Goal: Task Accomplishment & Management: Use online tool/utility

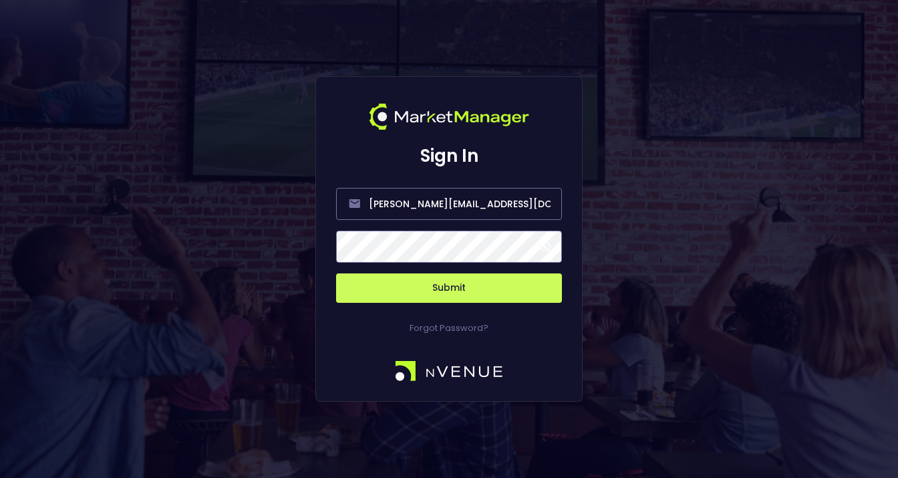
click at [548, 251] on span at bounding box center [545, 247] width 12 height 12
click at [496, 290] on button "Submit" at bounding box center [449, 287] width 226 height 29
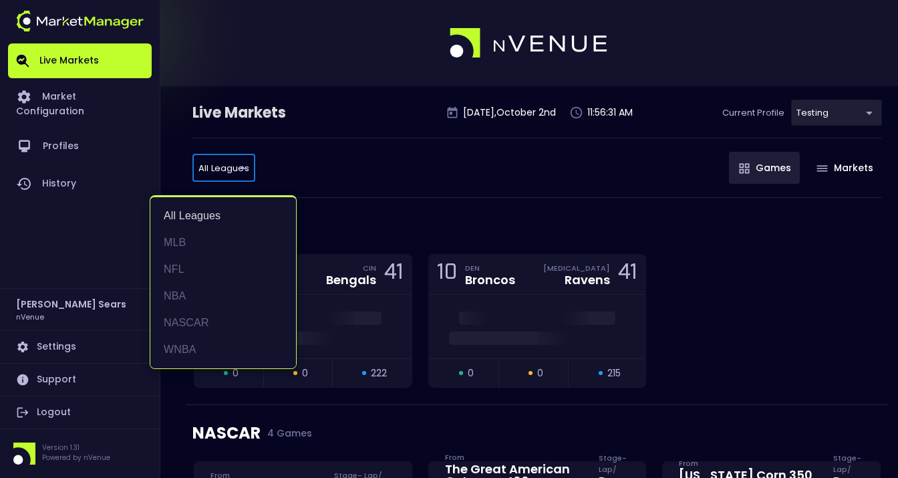
click at [200, 245] on li "MLB" at bounding box center [223, 242] width 146 height 27
type input "MLB"
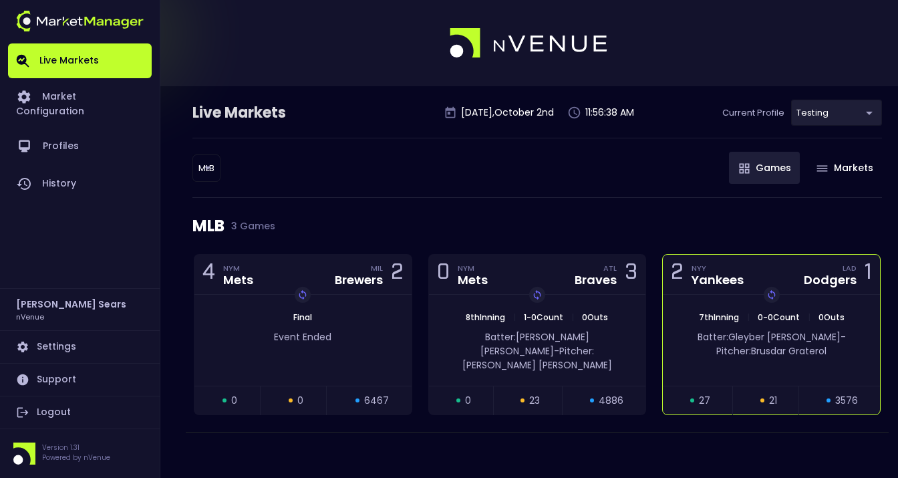
click at [773, 331] on span "Batter: [PERSON_NAME]" at bounding box center [769, 336] width 143 height 13
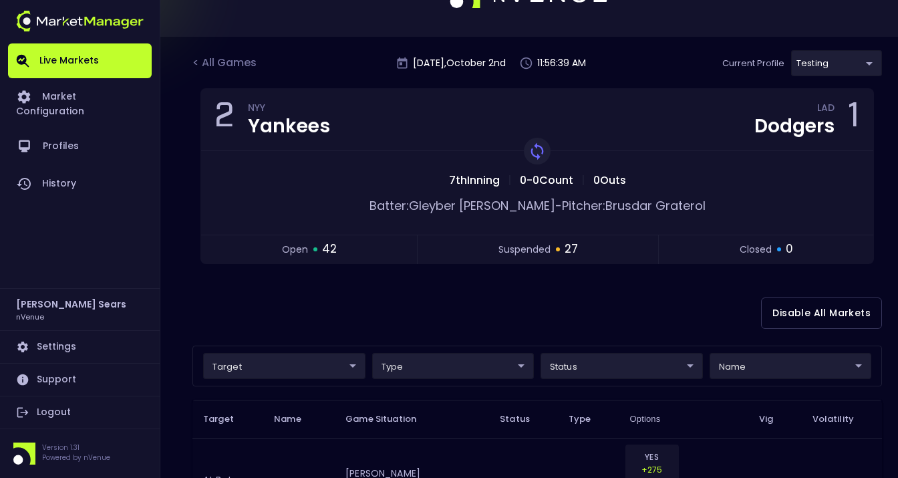
scroll to position [51, 0]
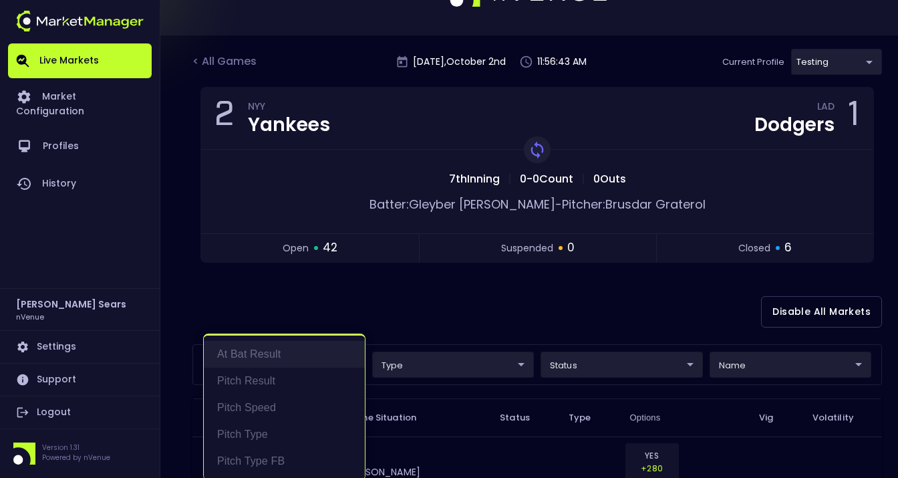
click at [275, 353] on li "At Bat Result" at bounding box center [284, 354] width 161 height 27
type input "At Bat Result"
click at [601, 315] on div at bounding box center [449, 239] width 898 height 478
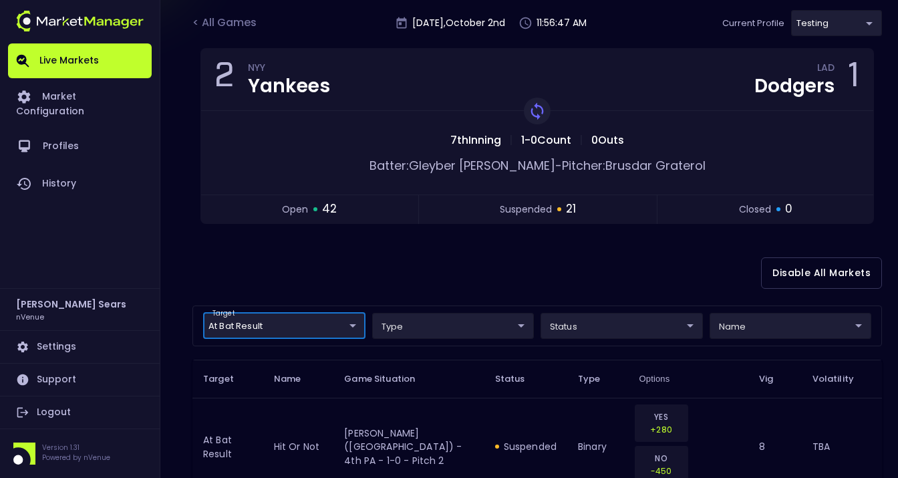
scroll to position [93, 0]
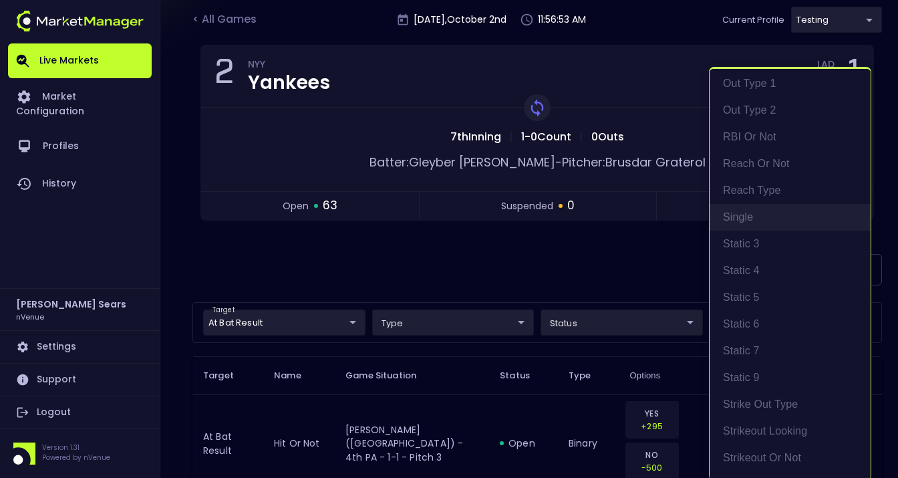
scroll to position [353, 0]
